Goal: Transaction & Acquisition: Purchase product/service

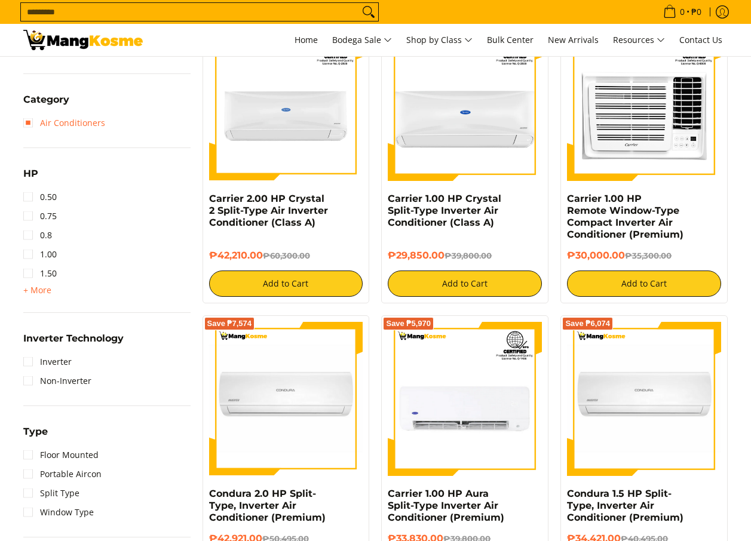
click at [29, 121] on link "Air Conditioners" at bounding box center [64, 122] width 82 height 19
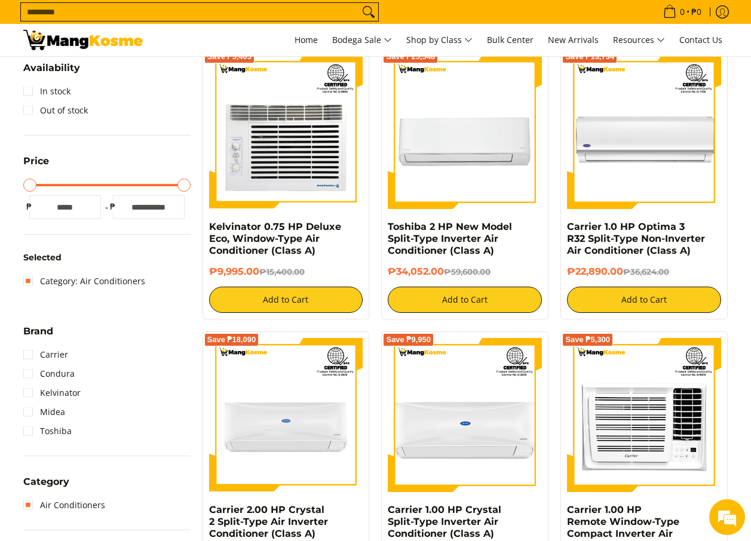
scroll to position [168, 0]
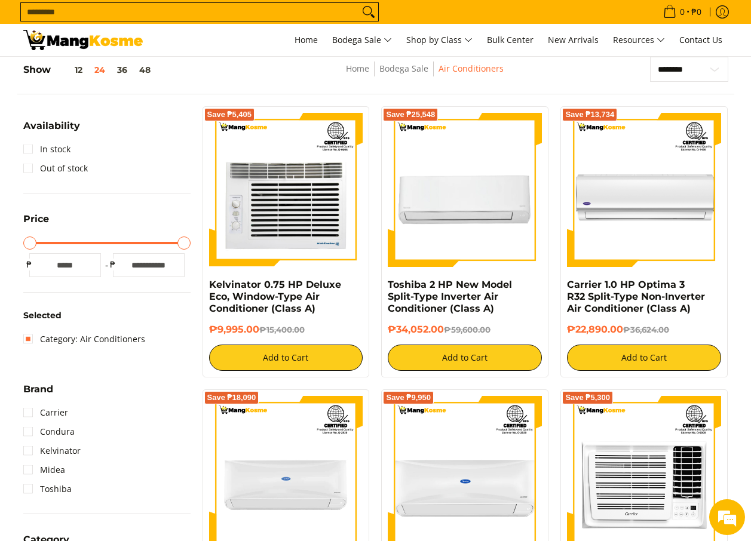
click at [61, 266] on input "*" at bounding box center [65, 265] width 72 height 24
type input "****"
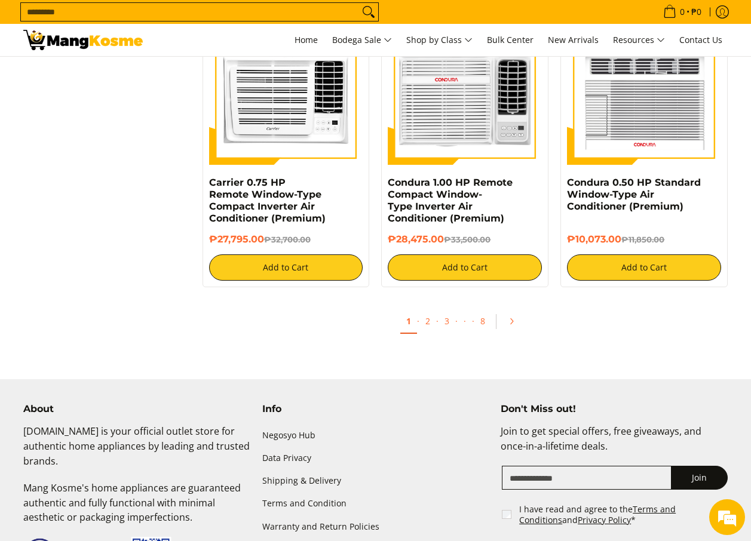
scroll to position [2318, 0]
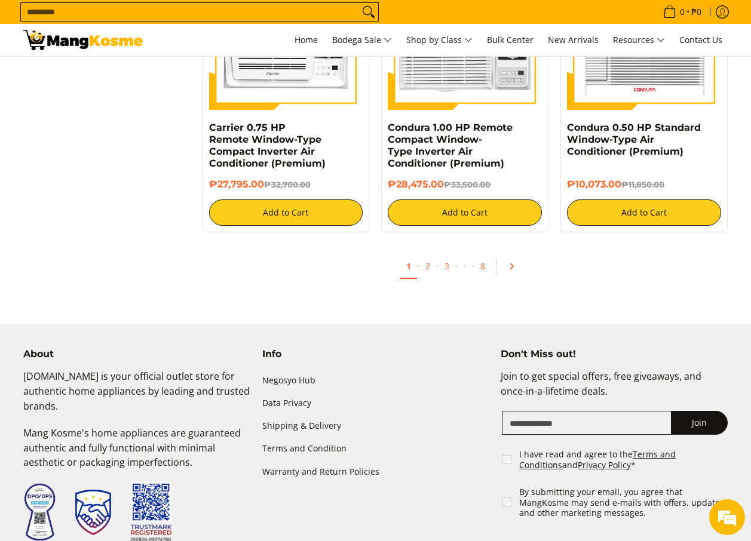
click at [515, 265] on icon "Pagination" at bounding box center [511, 266] width 8 height 8
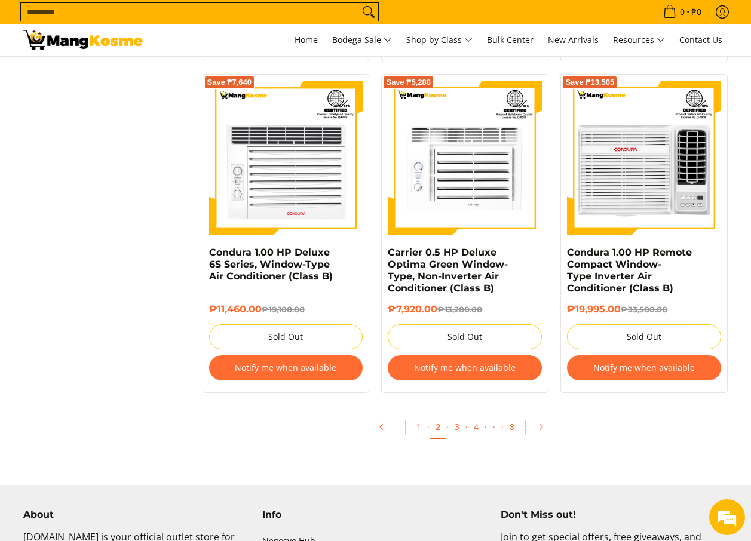
scroll to position [2269, 0]
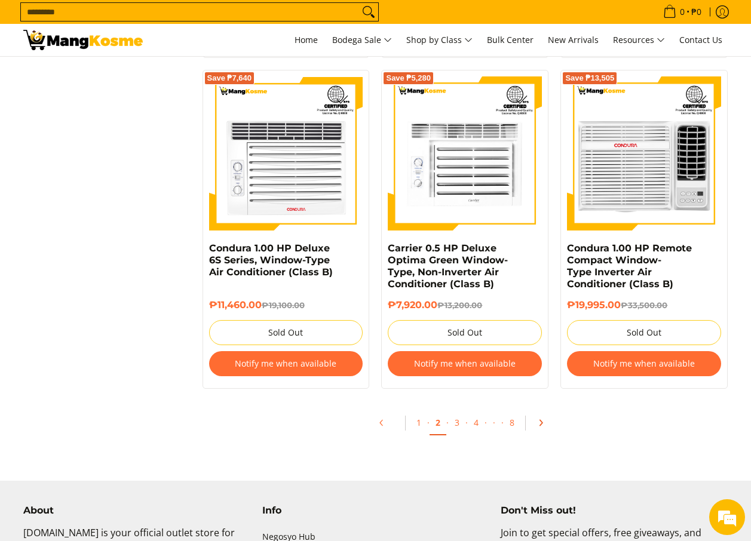
click at [543, 424] on icon "Pagination" at bounding box center [540, 423] width 8 height 8
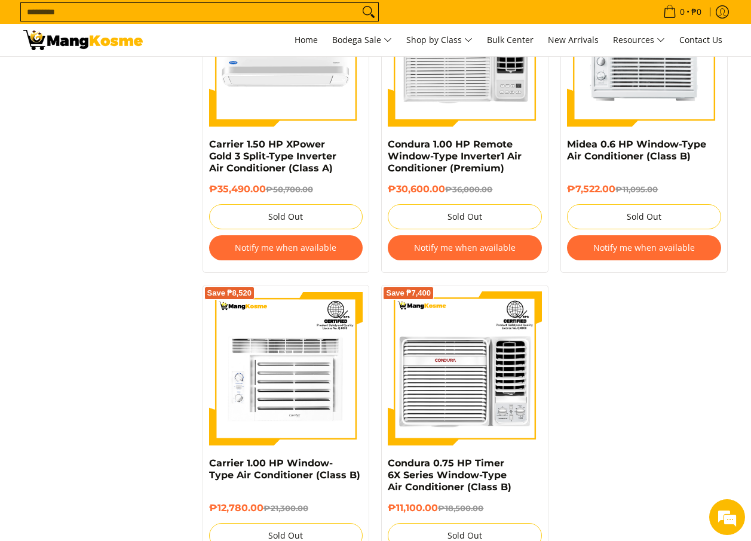
scroll to position [2568, 0]
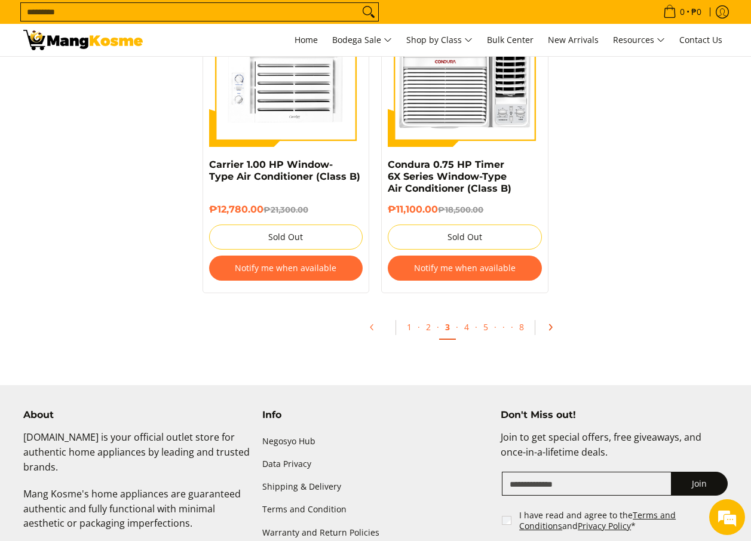
click at [546, 323] on icon "Pagination" at bounding box center [550, 327] width 8 height 8
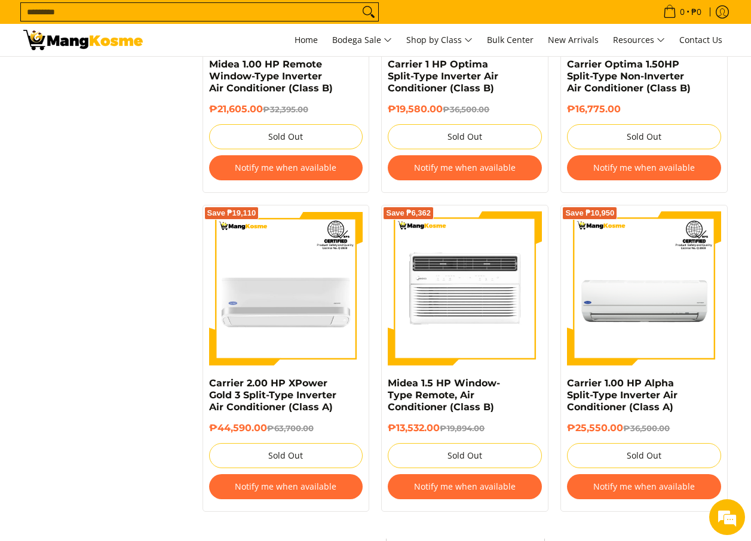
scroll to position [2389, 0]
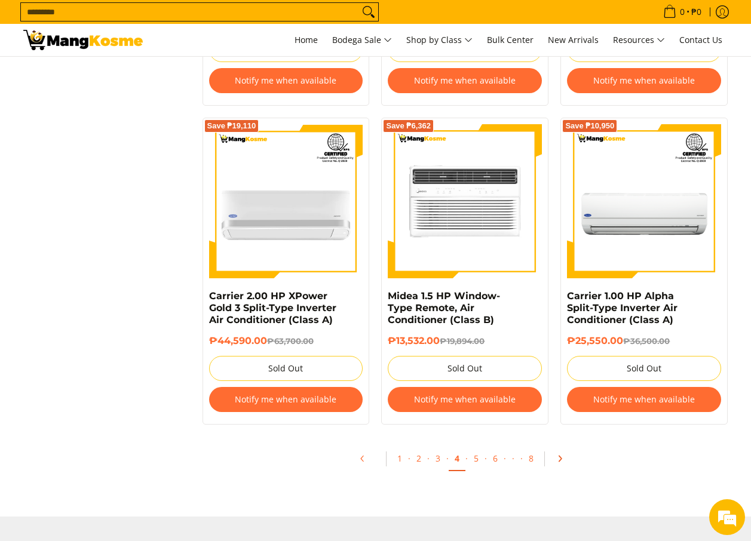
click at [559, 459] on icon "Pagination" at bounding box center [559, 458] width 8 height 8
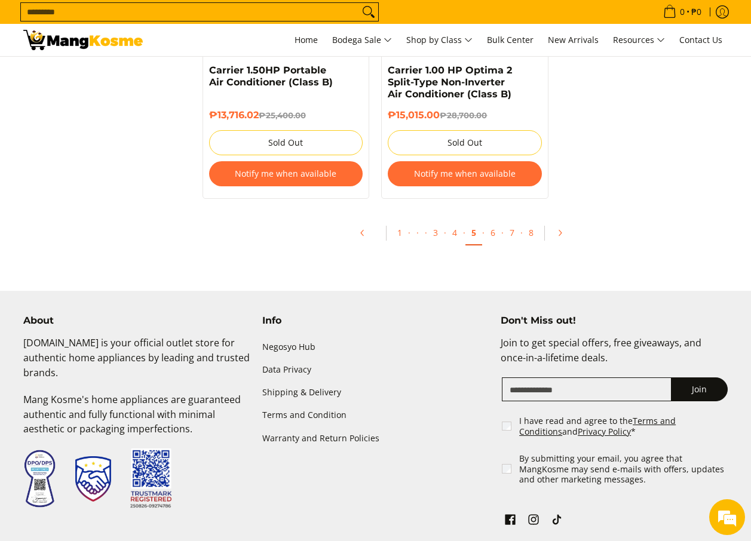
scroll to position [2628, 0]
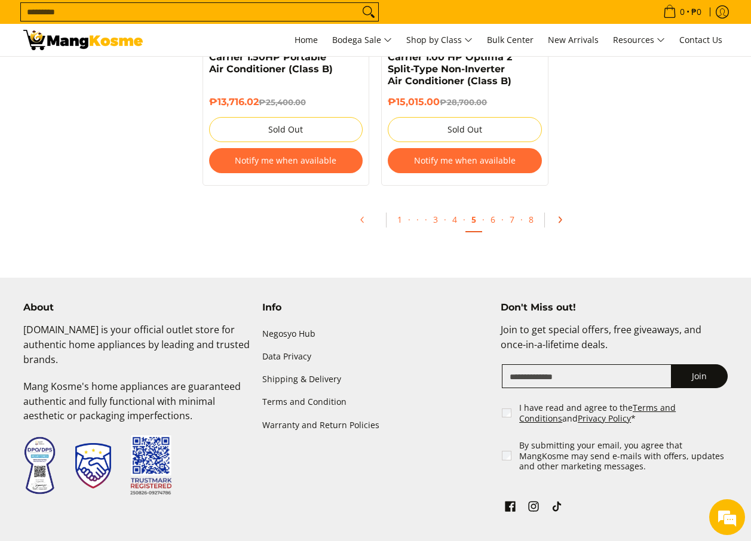
click at [549, 218] on link "Pagination" at bounding box center [563, 220] width 29 height 20
click at [549, 210] on link "Pagination" at bounding box center [563, 220] width 29 height 20
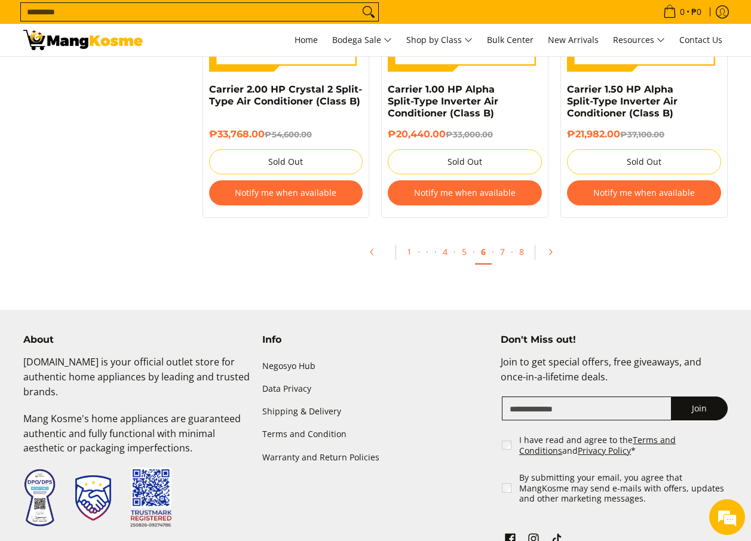
scroll to position [2628, 0]
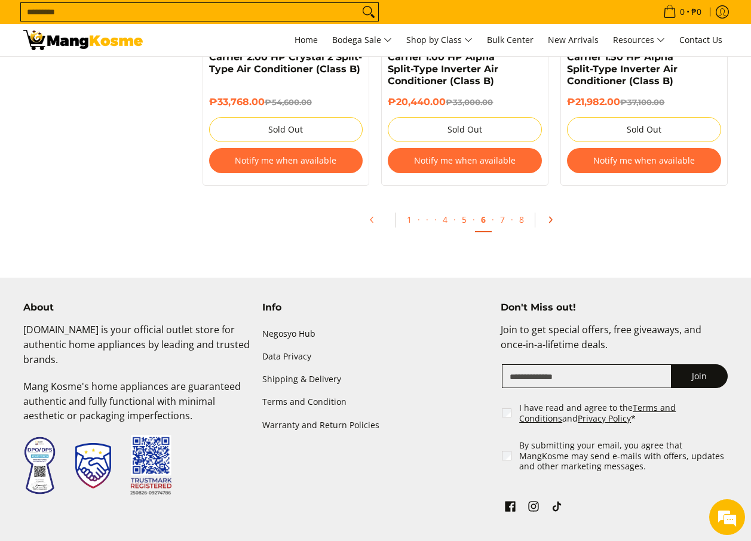
click at [551, 215] on link "Pagination" at bounding box center [554, 220] width 29 height 20
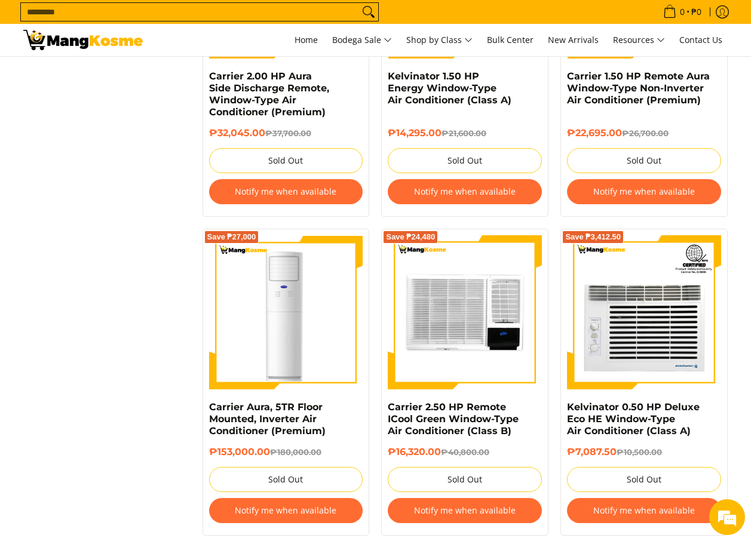
scroll to position [2389, 0]
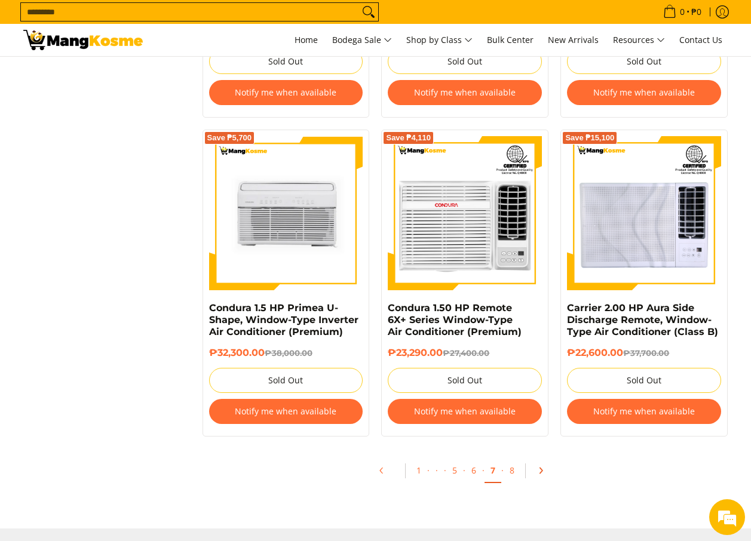
click at [540, 473] on icon "Pagination" at bounding box center [540, 470] width 8 height 8
